Goal: Navigation & Orientation: Find specific page/section

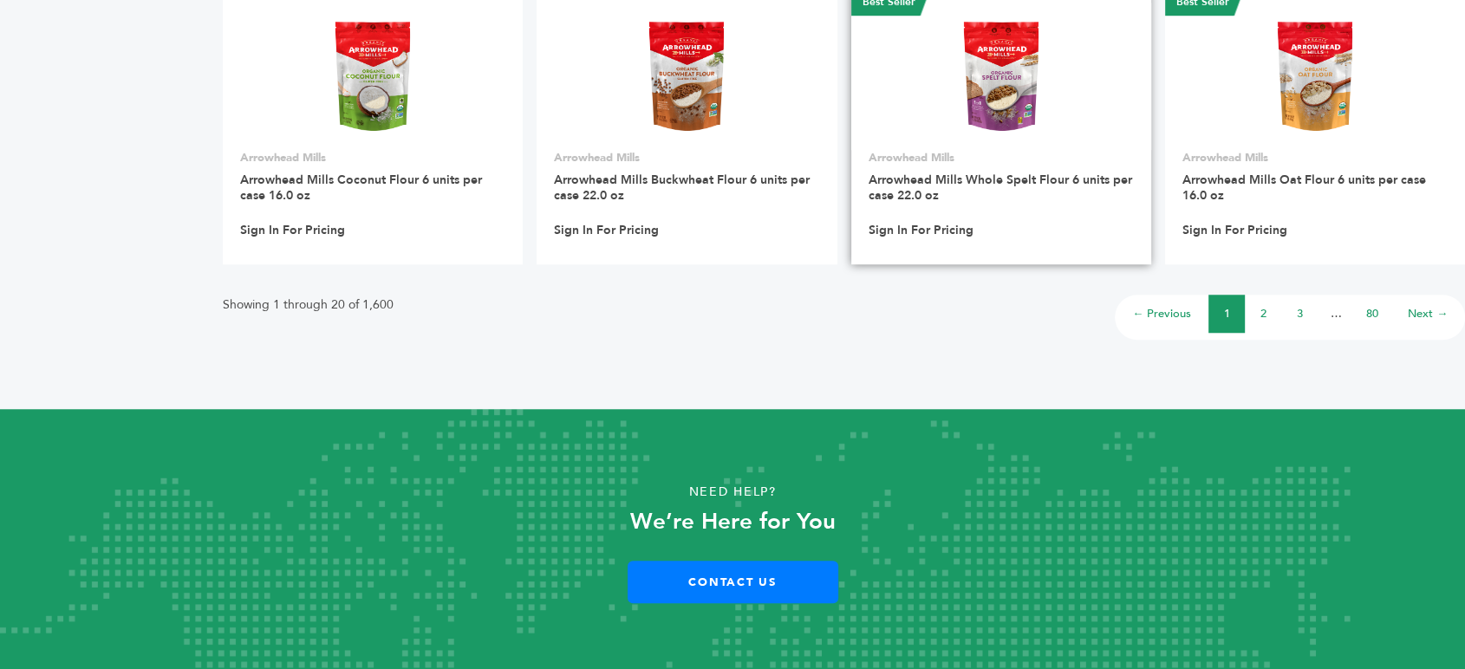
scroll to position [1394, 0]
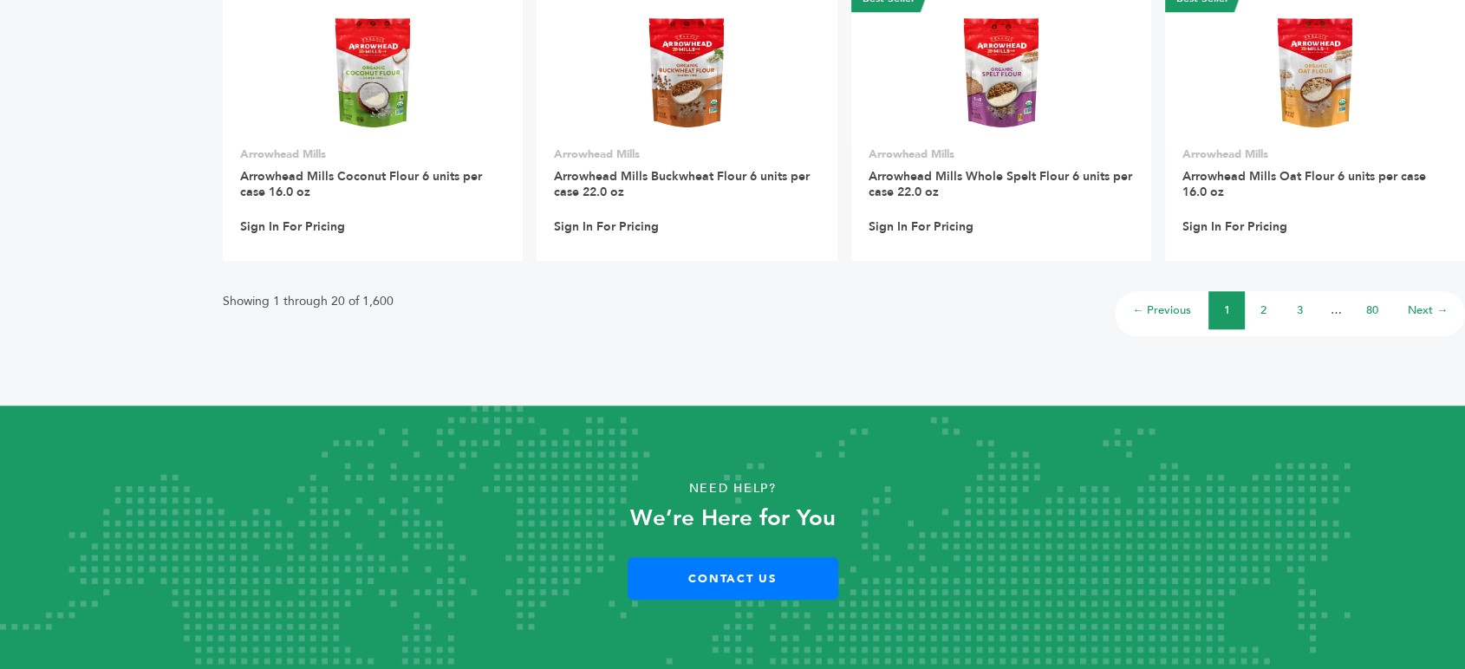
click at [1417, 313] on link "Next →" at bounding box center [1428, 311] width 40 height 16
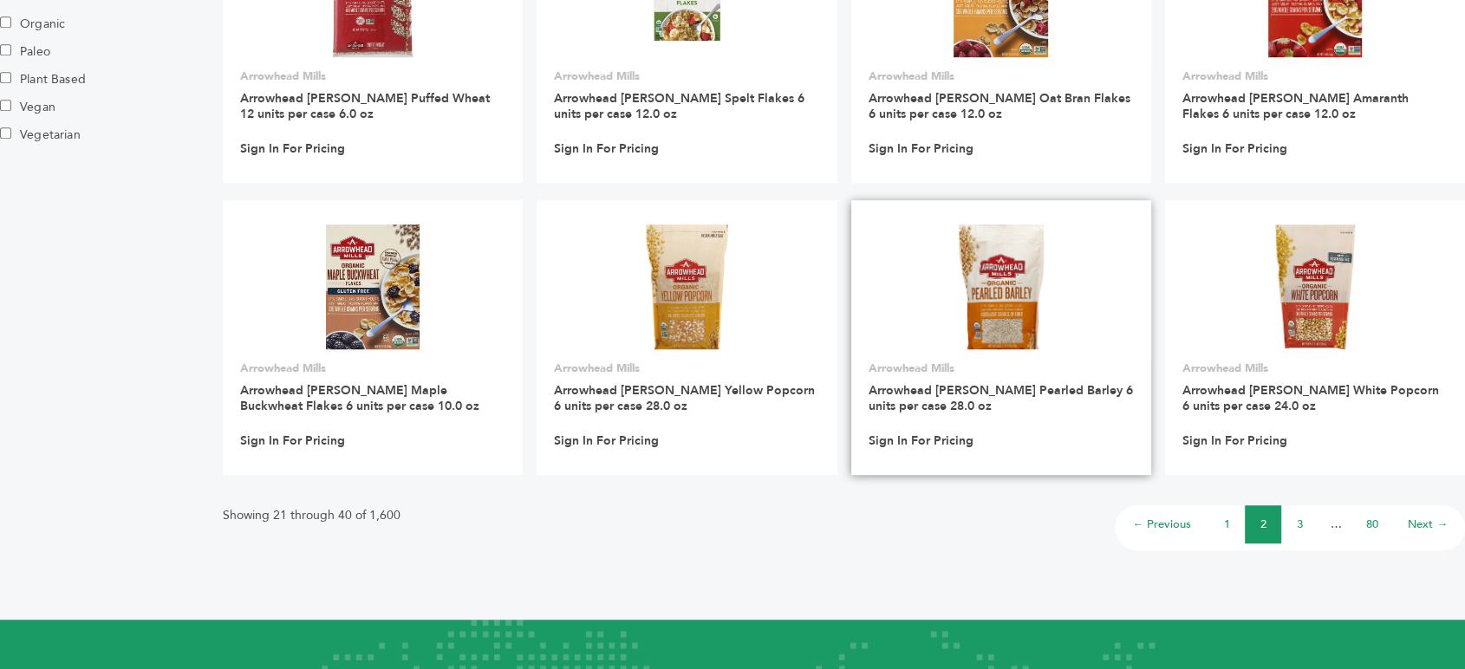
scroll to position [1394, 0]
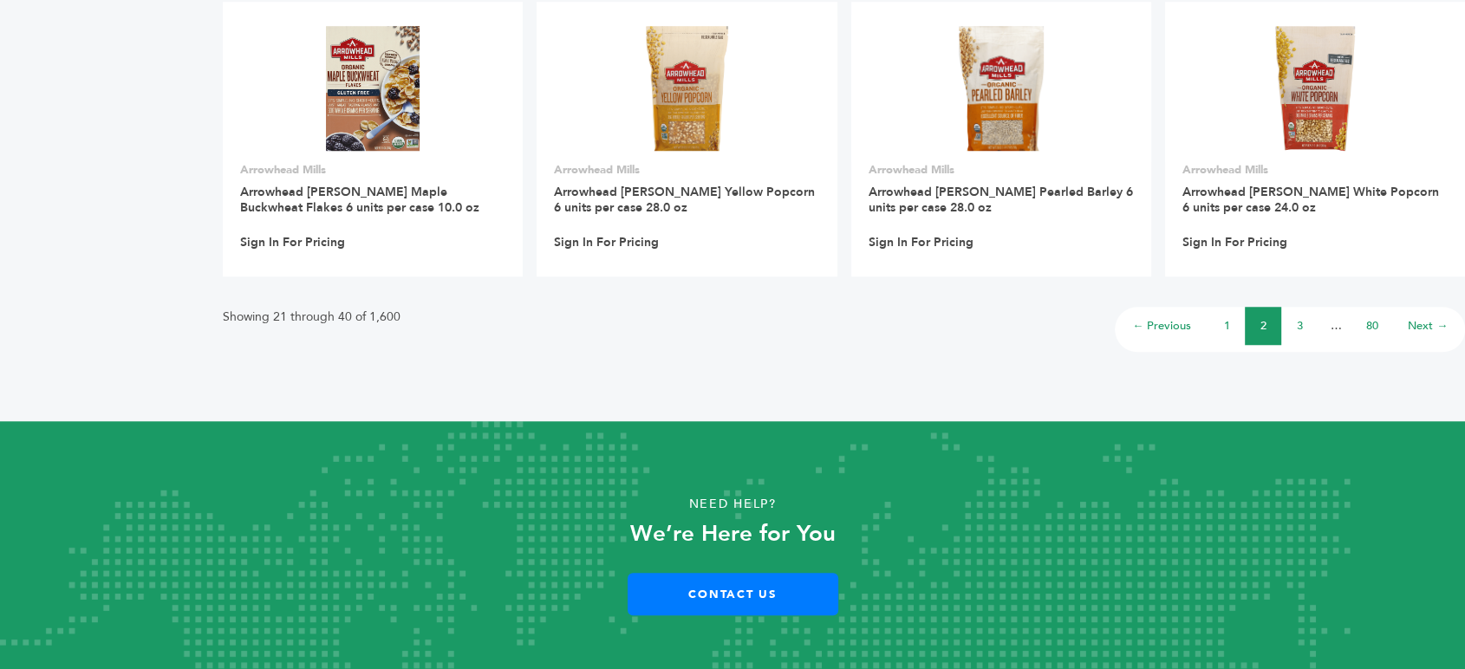
click at [1413, 318] on link "Next →" at bounding box center [1428, 326] width 40 height 16
click at [1367, 318] on link "80" at bounding box center [1372, 326] width 12 height 16
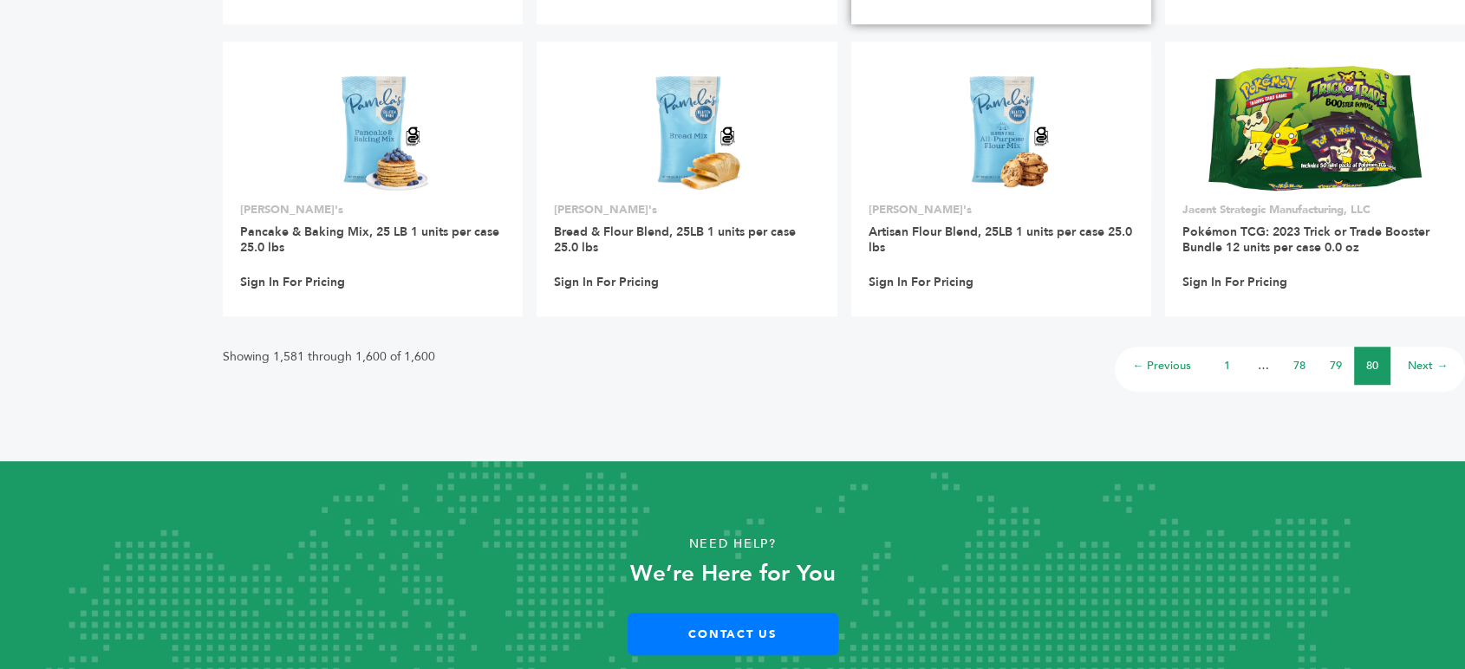
scroll to position [1394, 0]
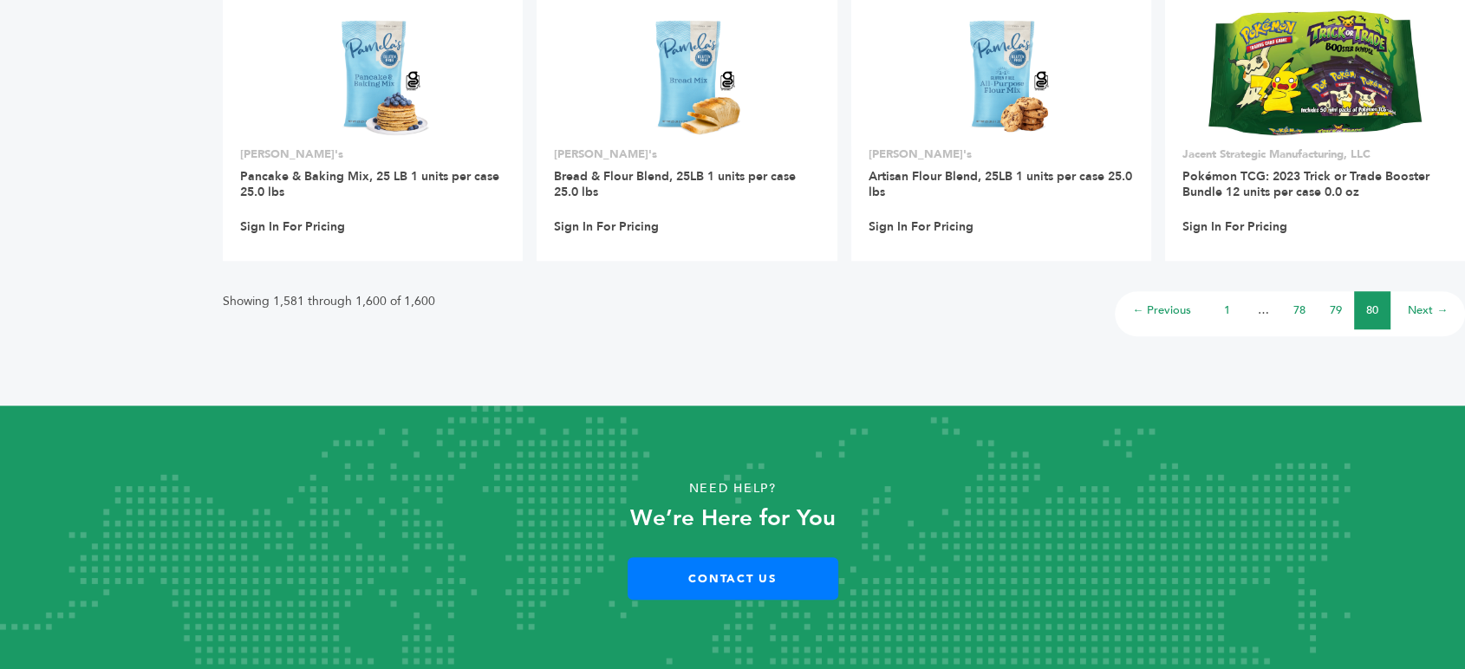
click at [1332, 311] on link "79" at bounding box center [1336, 311] width 12 height 16
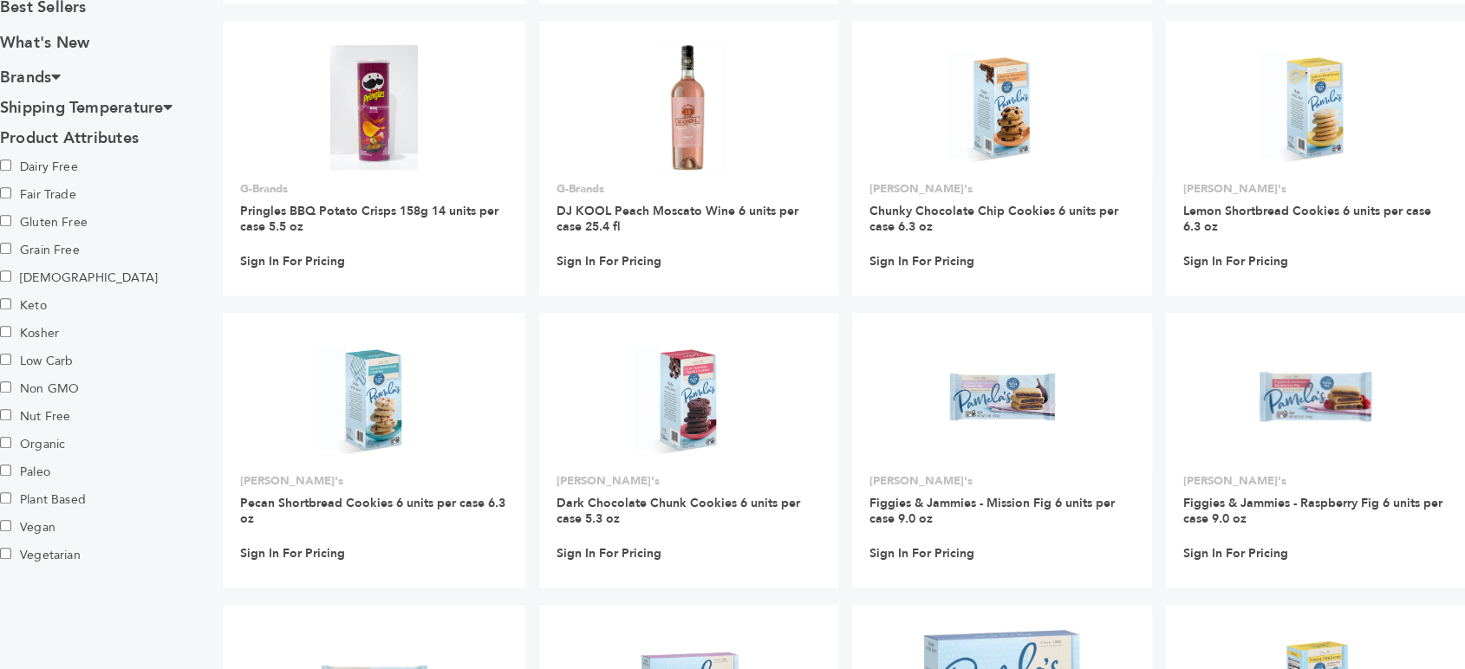
scroll to position [770, 0]
